Goal: Find specific page/section: Find specific page/section

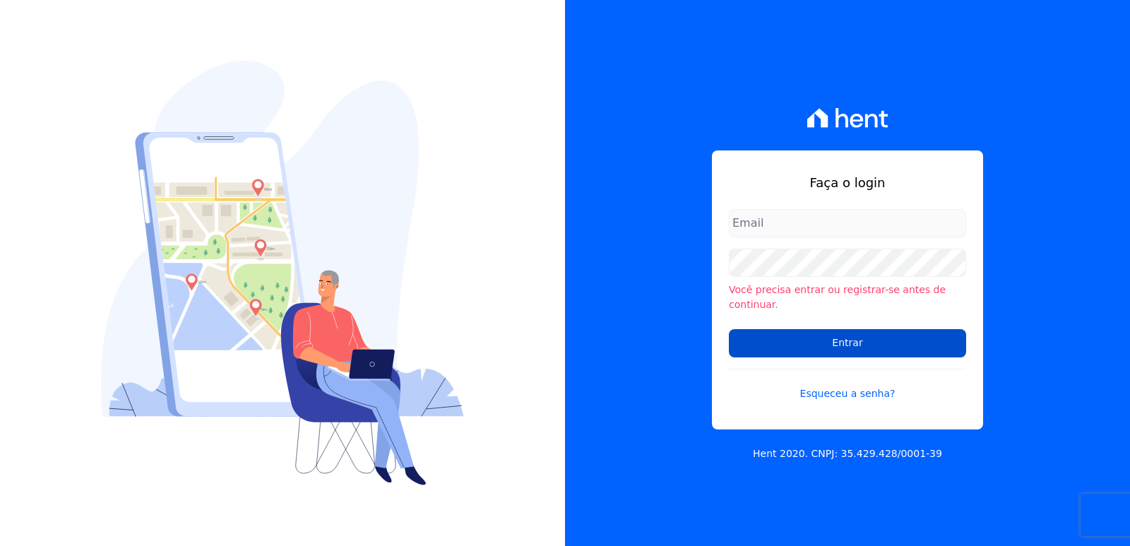
type input "[EMAIL_ADDRESS][DOMAIN_NAME]"
click at [761, 336] on input "Entrar" at bounding box center [847, 343] width 237 height 28
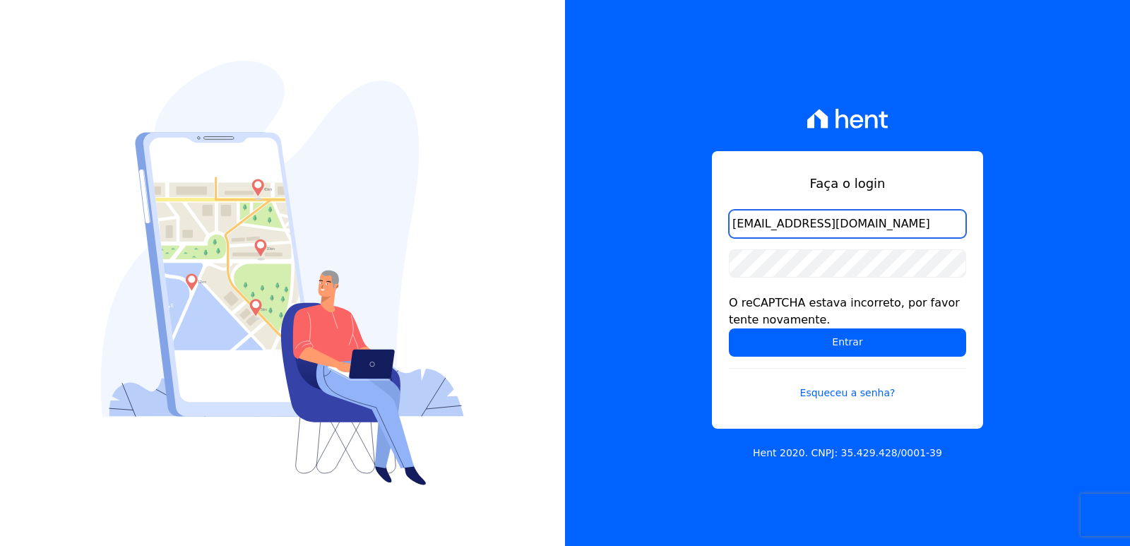
click at [799, 222] on input "[EMAIL_ADDRESS][DOMAIN_NAME]" at bounding box center [847, 224] width 237 height 28
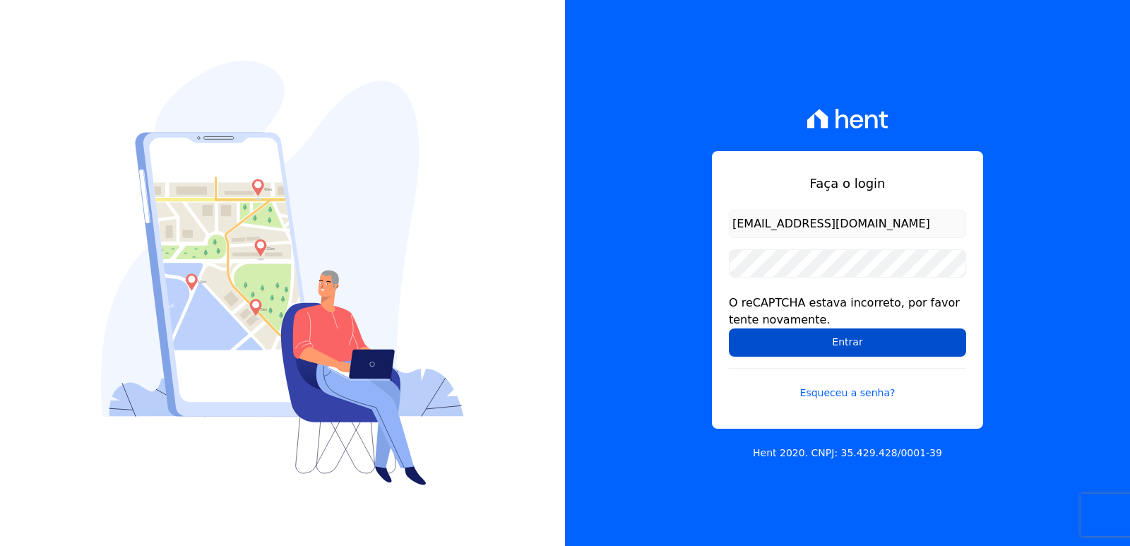
click at [765, 328] on input "Entrar" at bounding box center [847, 342] width 237 height 28
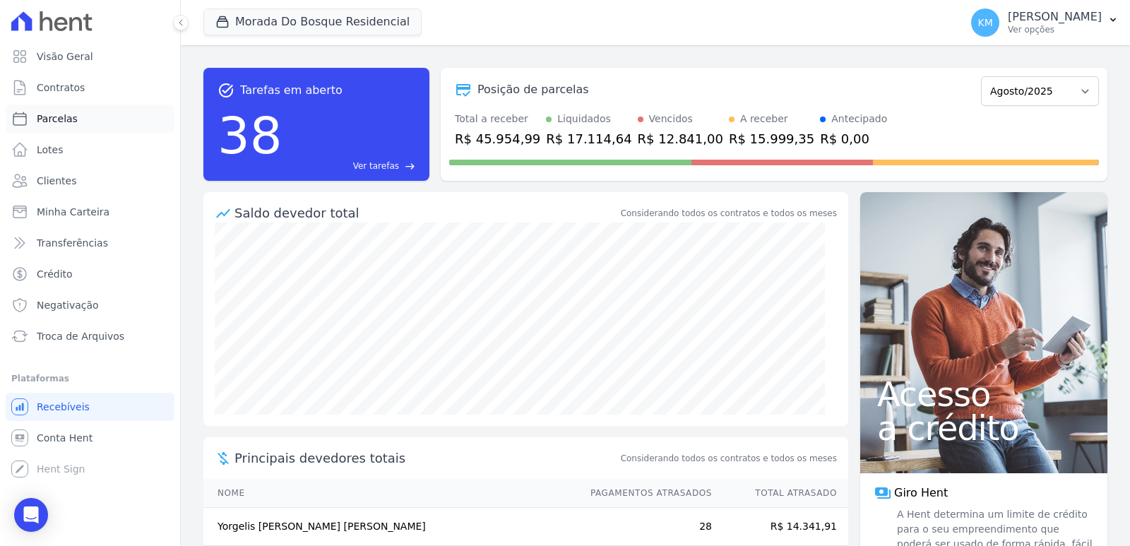
click at [55, 119] on span "Parcelas" at bounding box center [57, 119] width 41 height 14
select select
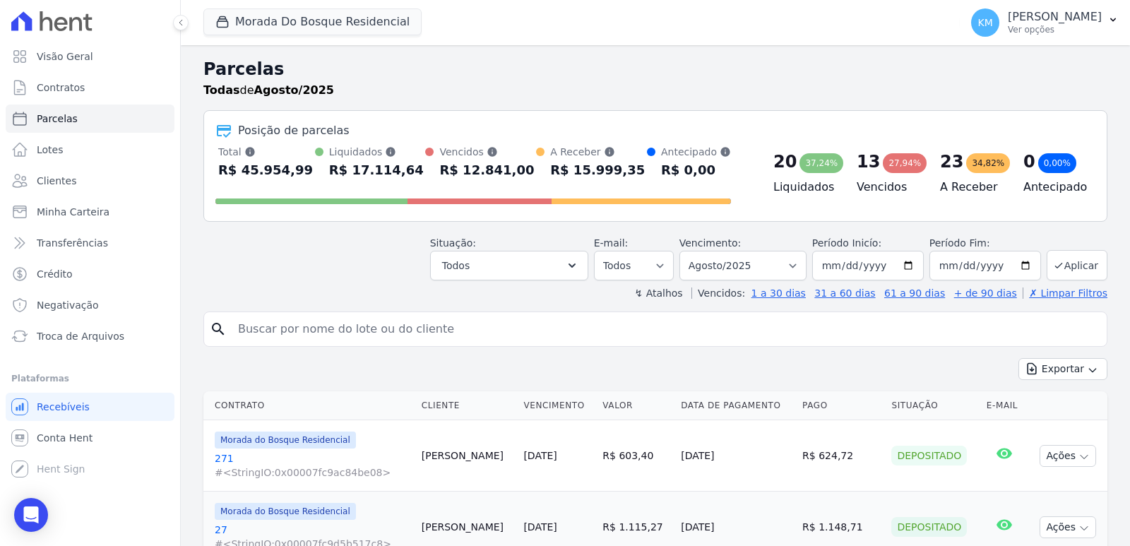
click at [328, 332] on input "search" at bounding box center [664, 329] width 871 height 28
type input "[PERSON_NAME]"
select select
